Goal: Find specific page/section: Find specific page/section

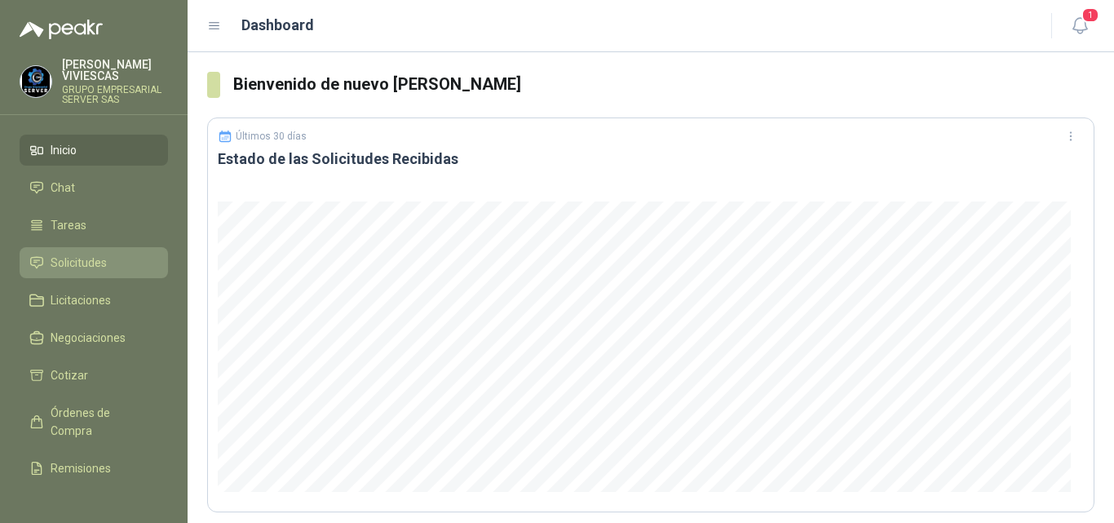
click at [91, 256] on span "Solicitudes" at bounding box center [79, 263] width 56 height 18
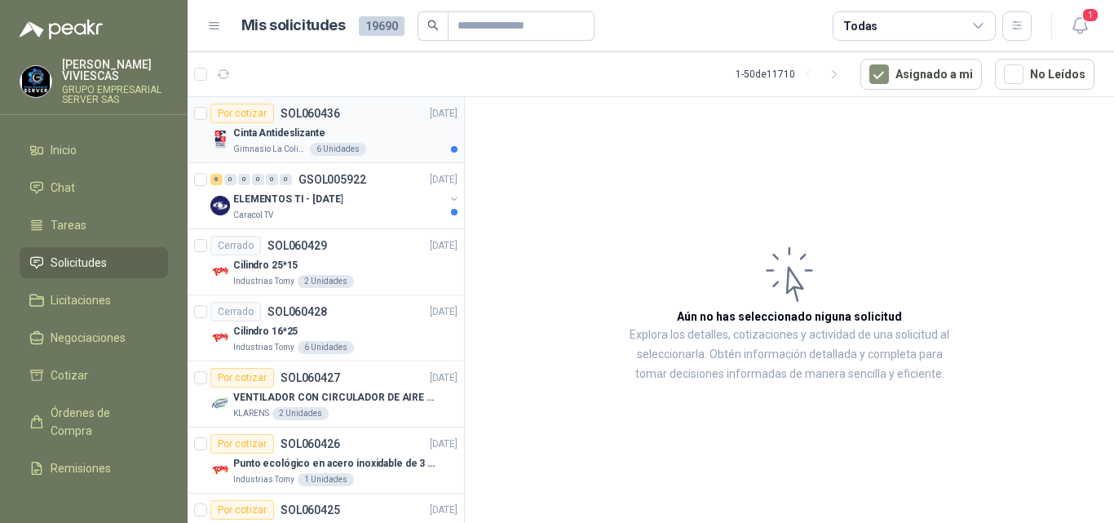
click at [285, 126] on p "Cinta Antideslizante" at bounding box center [279, 133] width 92 height 15
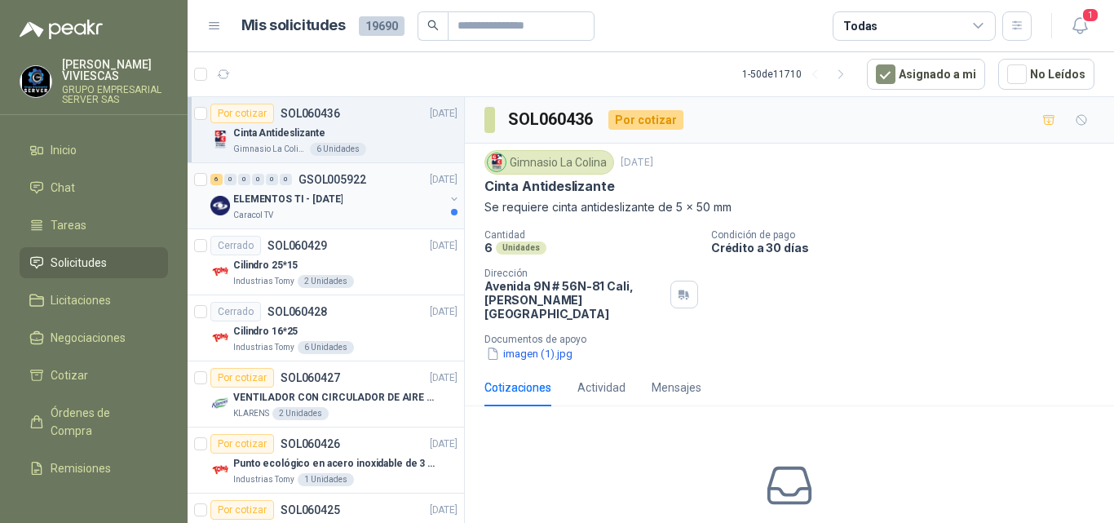
click at [321, 197] on p "ELEMENTOS TI - [DATE]" at bounding box center [287, 199] width 109 height 15
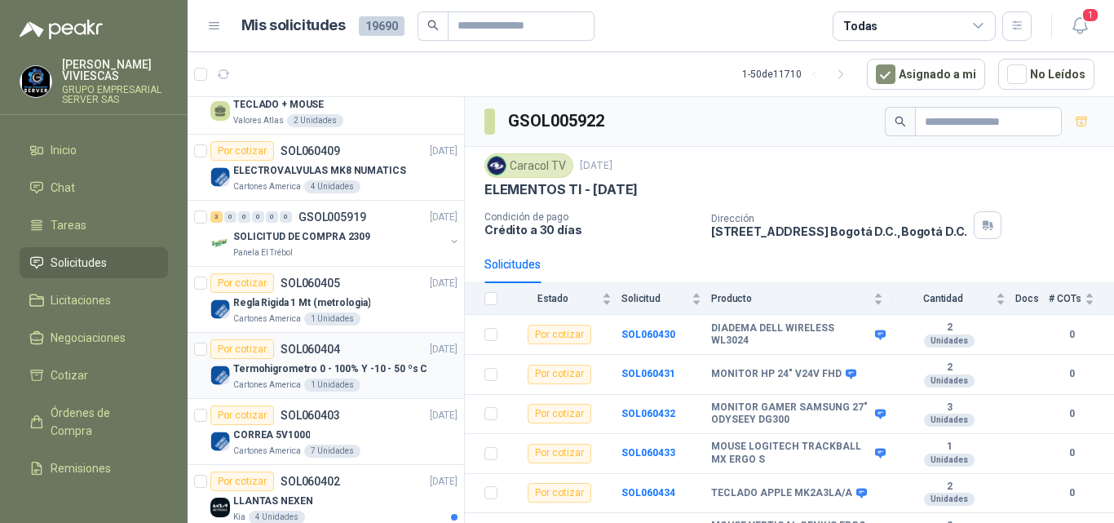
scroll to position [897, 0]
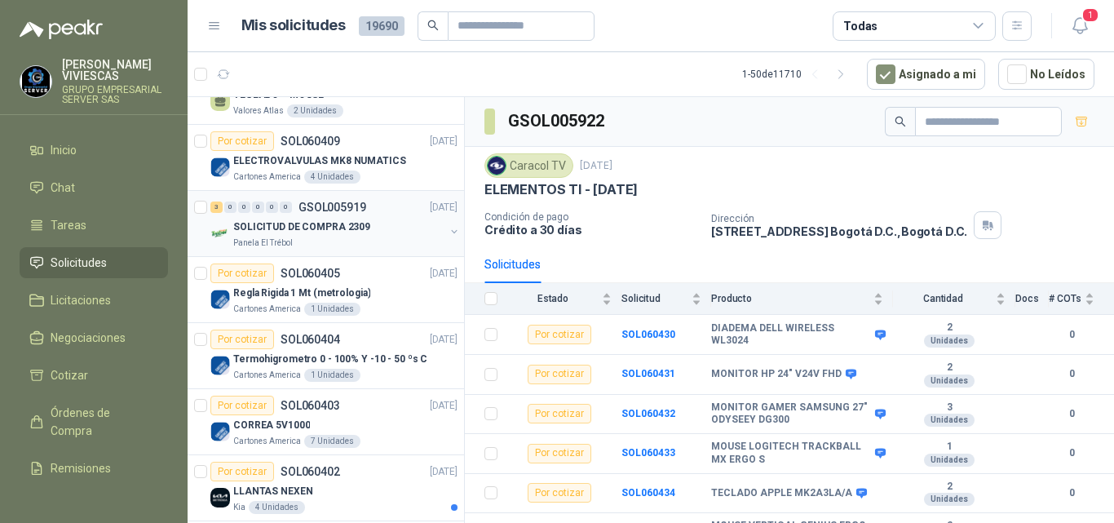
click at [346, 224] on p "SOLICITUD DE COMPRA 2309" at bounding box center [301, 226] width 137 height 15
